Goal: Transaction & Acquisition: Purchase product/service

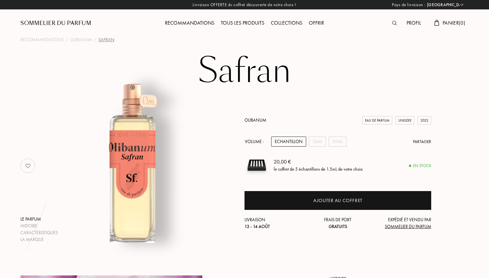
select select "FR"
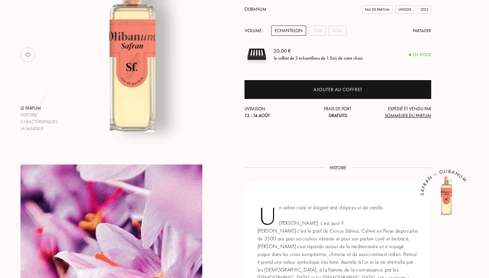
scroll to position [114, 0]
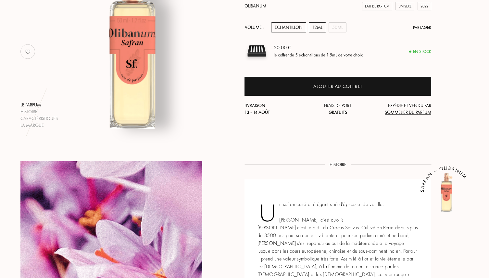
click at [318, 28] on div "12mL" at bounding box center [317, 27] width 17 height 10
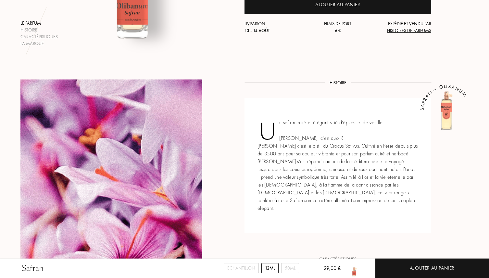
scroll to position [0, 0]
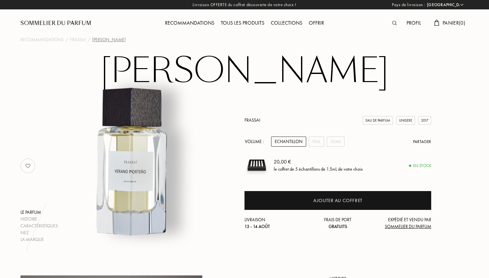
select select "FR"
click at [319, 141] on div "9mL" at bounding box center [316, 142] width 15 height 10
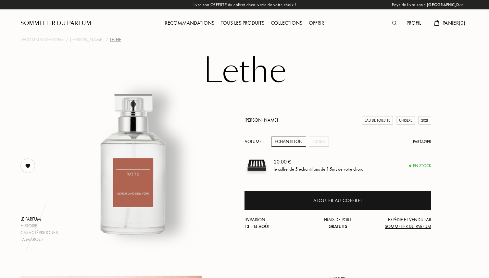
select select "FR"
click at [319, 143] on div "100mL" at bounding box center [319, 142] width 20 height 10
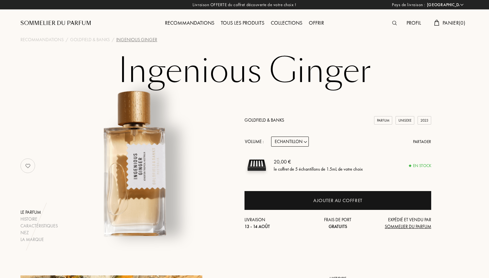
select select "FR"
click at [305, 144] on select "Echantillon 10mL 50mL 100mL" at bounding box center [290, 142] width 38 height 10
select select "1"
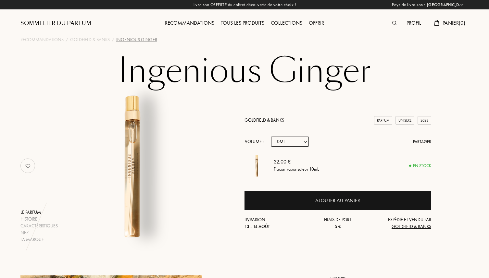
click at [284, 141] on select "Echantillon 10mL 50mL 100mL" at bounding box center [290, 142] width 38 height 10
select select "2"
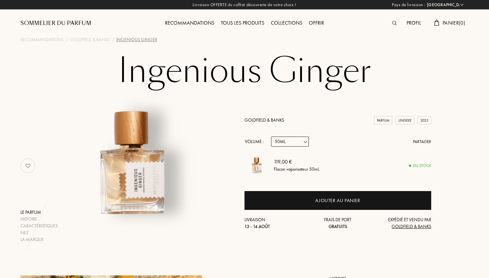
select select "2"
click at [300, 140] on select "Echantillon 10mL 50mL 100mL" at bounding box center [290, 142] width 38 height 10
select select "1"
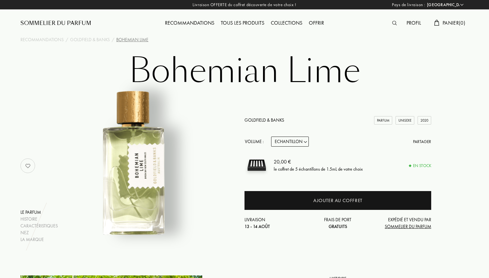
select select "FR"
click at [287, 136] on div "Goldfield & Banks Parfum Unisexe 2020 Volume : Echantillon 10mL 50mL 100mL Part…" at bounding box center [337, 173] width 187 height 113
click at [284, 143] on select "Echantillon 10mL 50mL 100mL" at bounding box center [290, 142] width 38 height 10
select select "1"
